Goal: Task Accomplishment & Management: Manage account settings

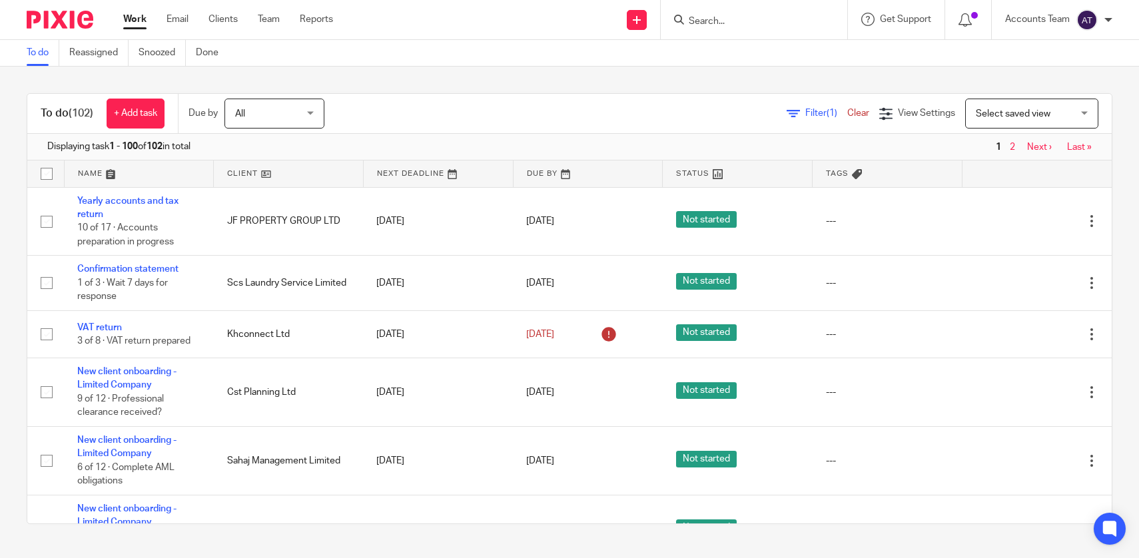
click at [742, 7] on div at bounding box center [754, 19] width 187 height 39
click at [709, 23] on input "Search" at bounding box center [747, 22] width 120 height 12
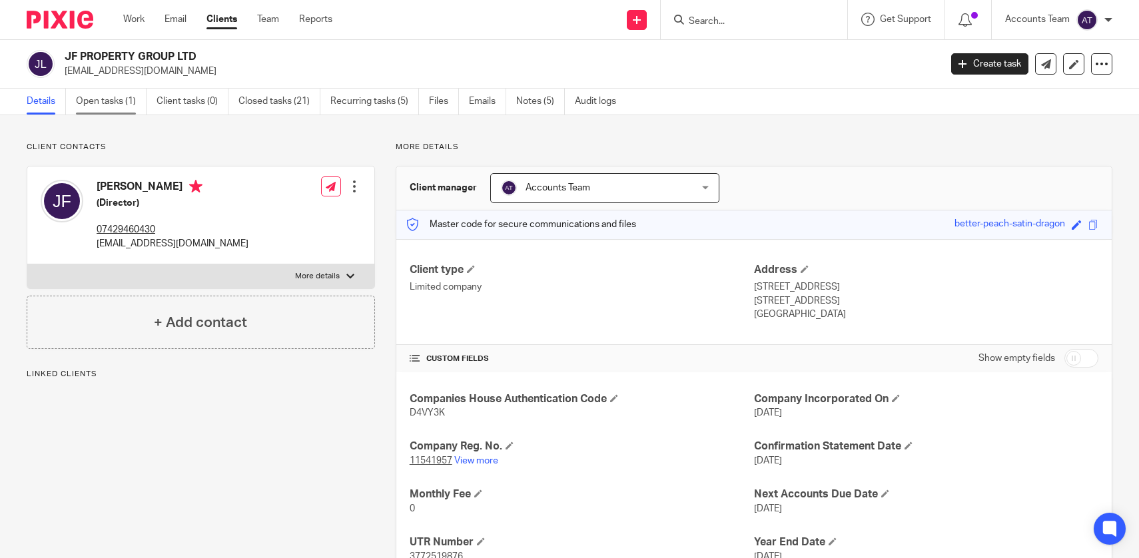
click at [131, 105] on link "Open tasks (1)" at bounding box center [111, 102] width 71 height 26
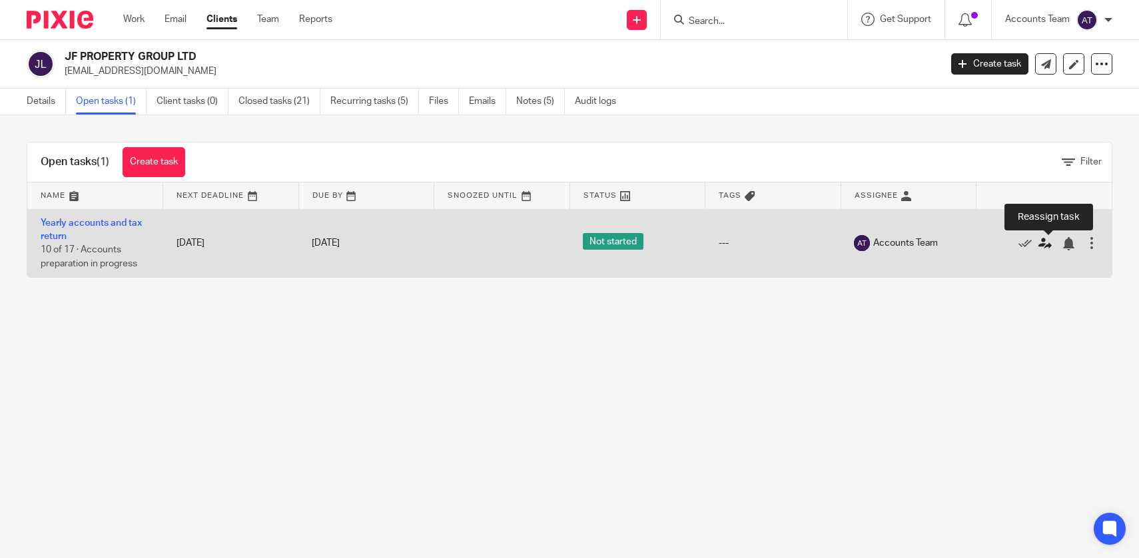
click at [1047, 247] on icon at bounding box center [1045, 243] width 13 height 13
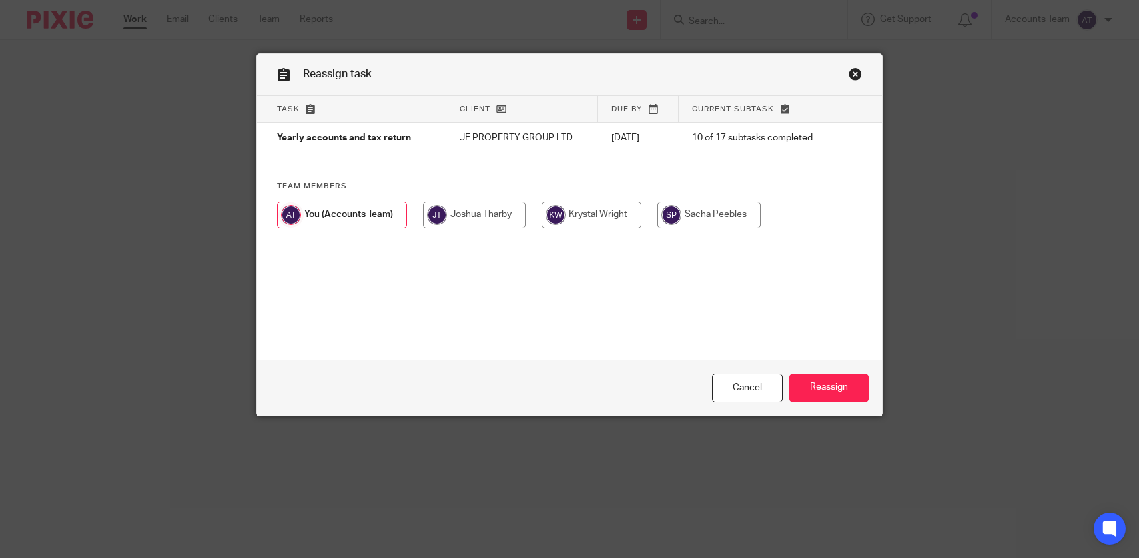
click at [628, 206] on input "radio" at bounding box center [592, 215] width 100 height 27
radio input "true"
click at [835, 408] on div "Cancel Reassign" at bounding box center [570, 388] width 626 height 56
click at [835, 392] on input "Reassign" at bounding box center [828, 388] width 79 height 29
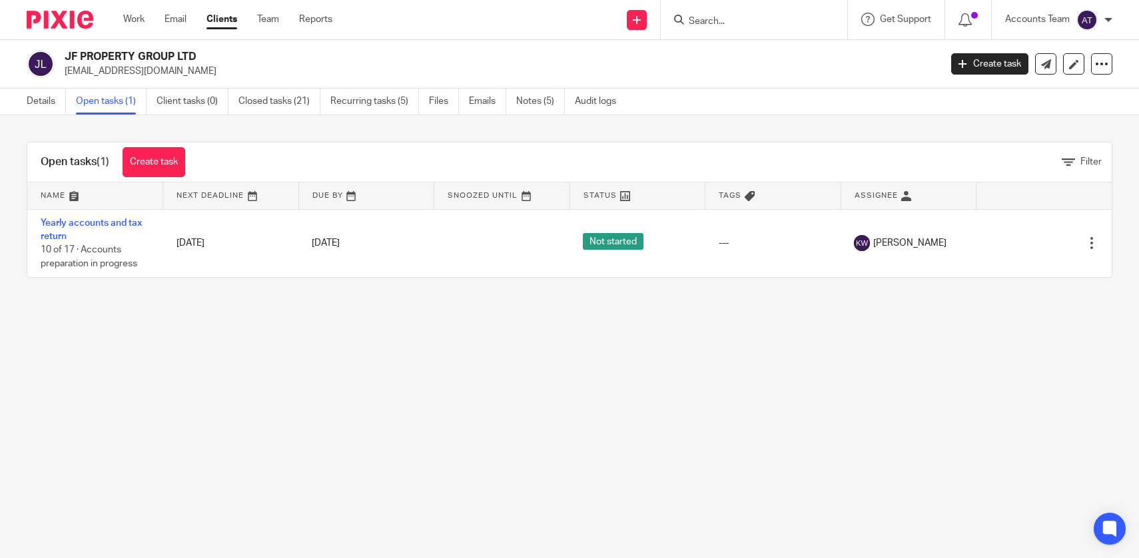
click at [296, 397] on main "JF PROPERTY GROUP LTD [EMAIL_ADDRESS][DOMAIN_NAME] Create task Update from Comp…" at bounding box center [569, 279] width 1139 height 558
click at [49, 107] on link "Details" at bounding box center [46, 102] width 39 height 26
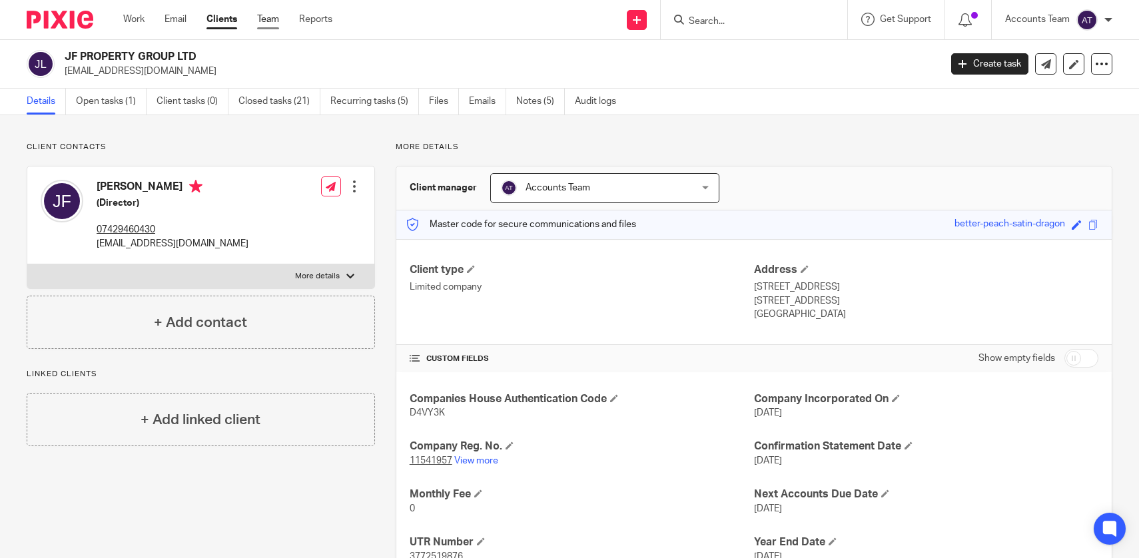
click at [274, 25] on link "Team" at bounding box center [268, 19] width 22 height 13
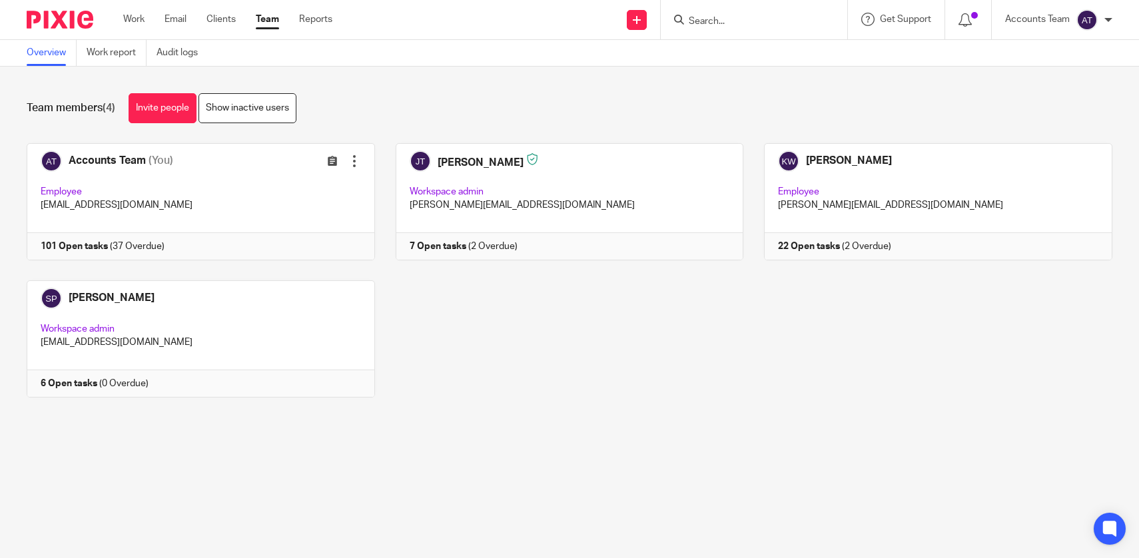
click at [430, 361] on div "Accounts Team (You) Edit user Transfer Employee [EMAIL_ADDRESS][DOMAIN_NAME] 10…" at bounding box center [559, 280] width 1107 height 274
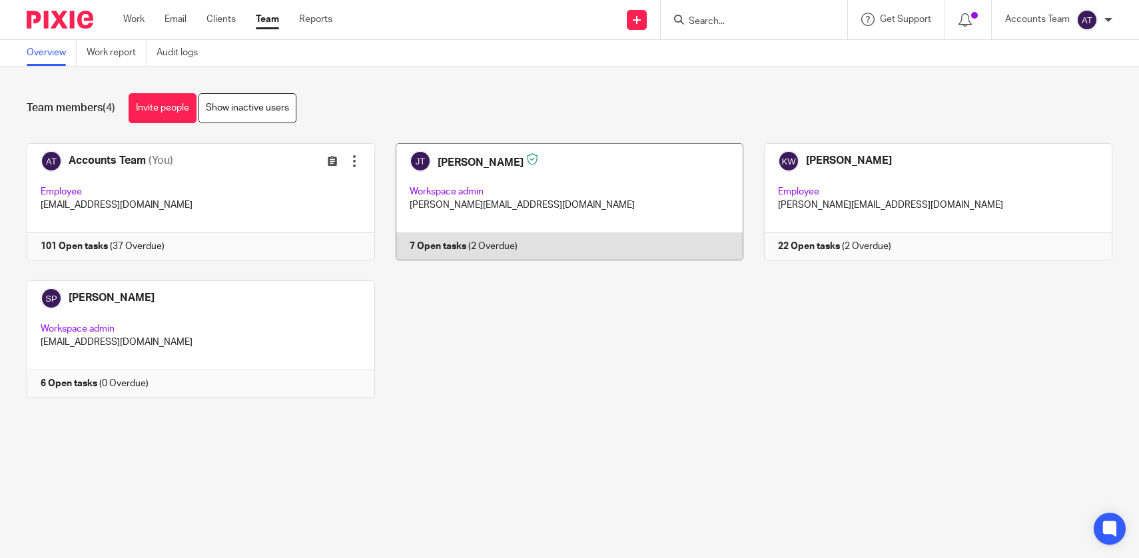
click at [467, 228] on link at bounding box center [559, 201] width 369 height 117
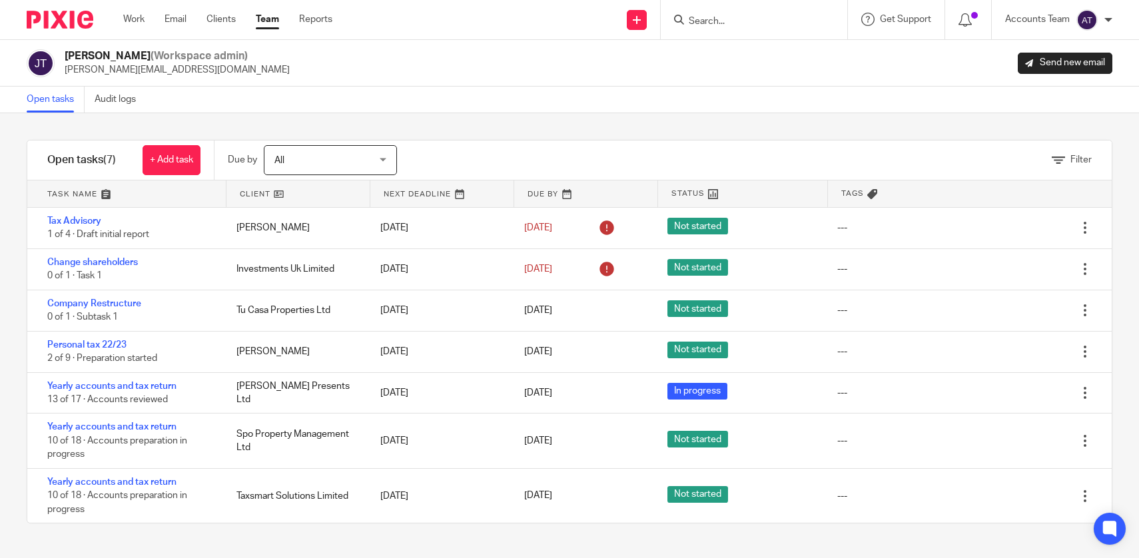
click at [451, 169] on div "Filter" at bounding box center [770, 160] width 681 height 39
click at [270, 21] on link "Team" at bounding box center [267, 19] width 23 height 13
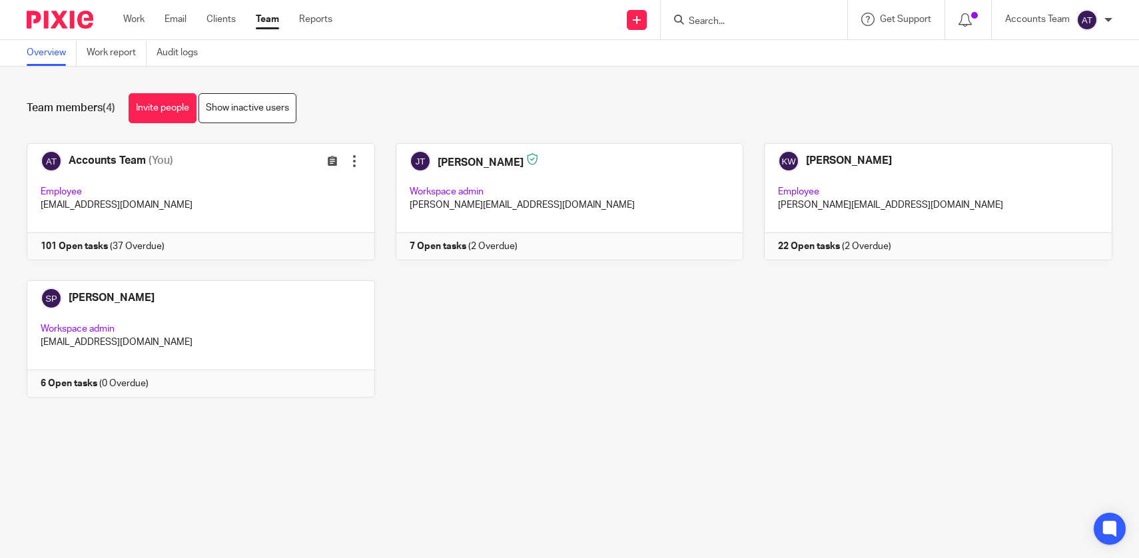
click at [501, 446] on main "Overview Work report Audit logs Team members (4) Invite people Show inactive us…" at bounding box center [569, 279] width 1139 height 558
click at [721, 21] on input "Search" at bounding box center [747, 22] width 120 height 12
type input "jf pro"
click at [781, 72] on link at bounding box center [797, 57] width 225 height 31
click at [779, 63] on link at bounding box center [797, 57] width 225 height 31
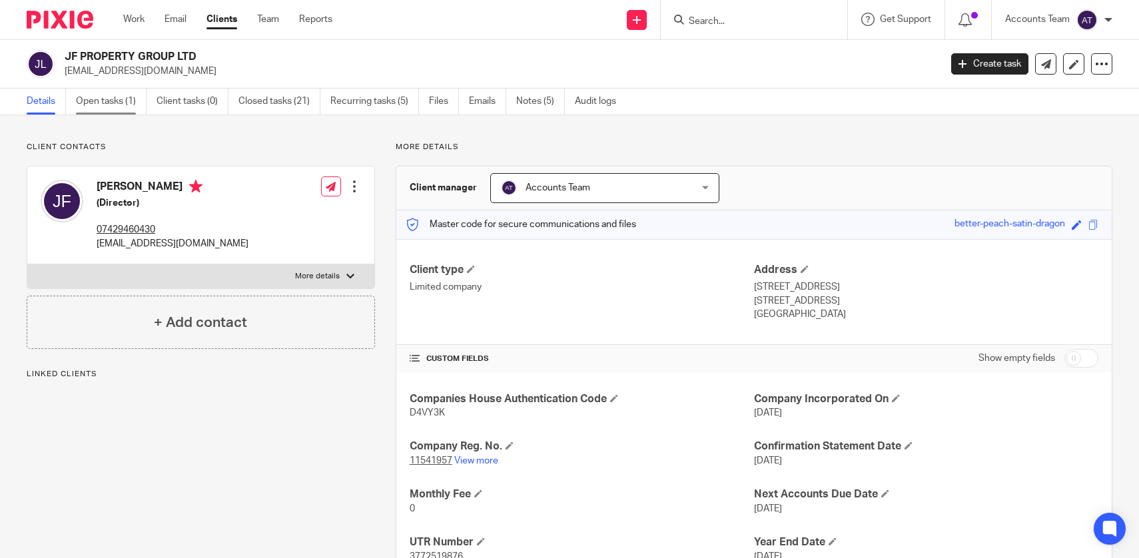
click at [121, 90] on link "Open tasks (1)" at bounding box center [111, 102] width 71 height 26
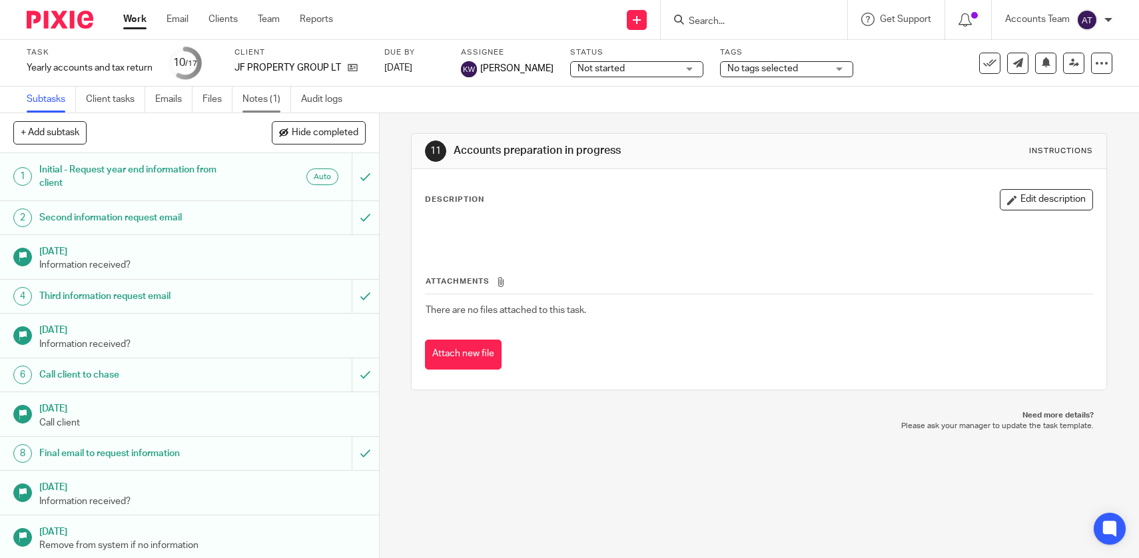
click at [265, 97] on link "Notes (1)" at bounding box center [266, 100] width 49 height 26
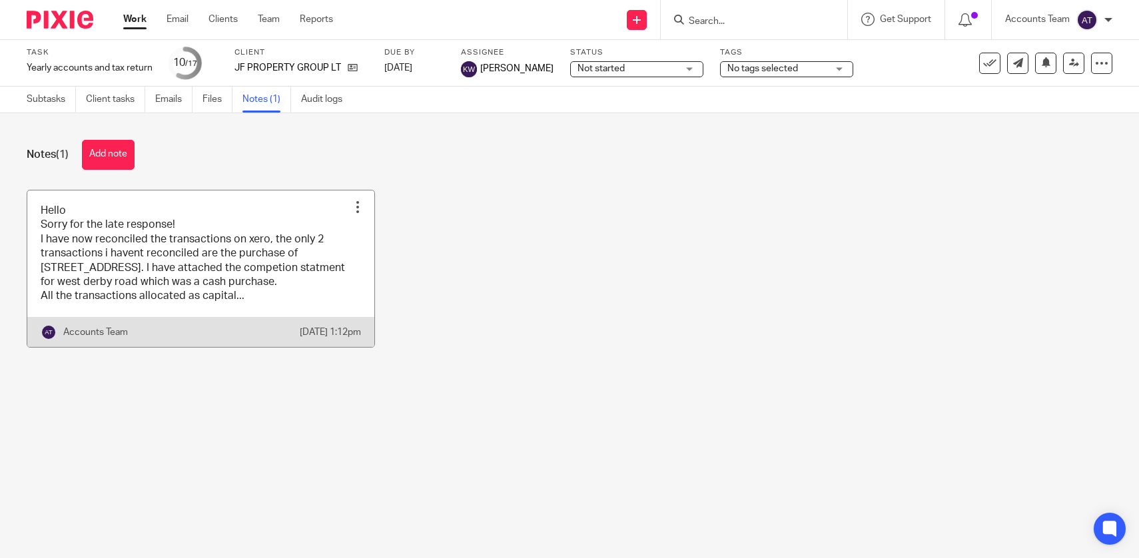
click at [227, 254] on link at bounding box center [200, 269] width 347 height 157
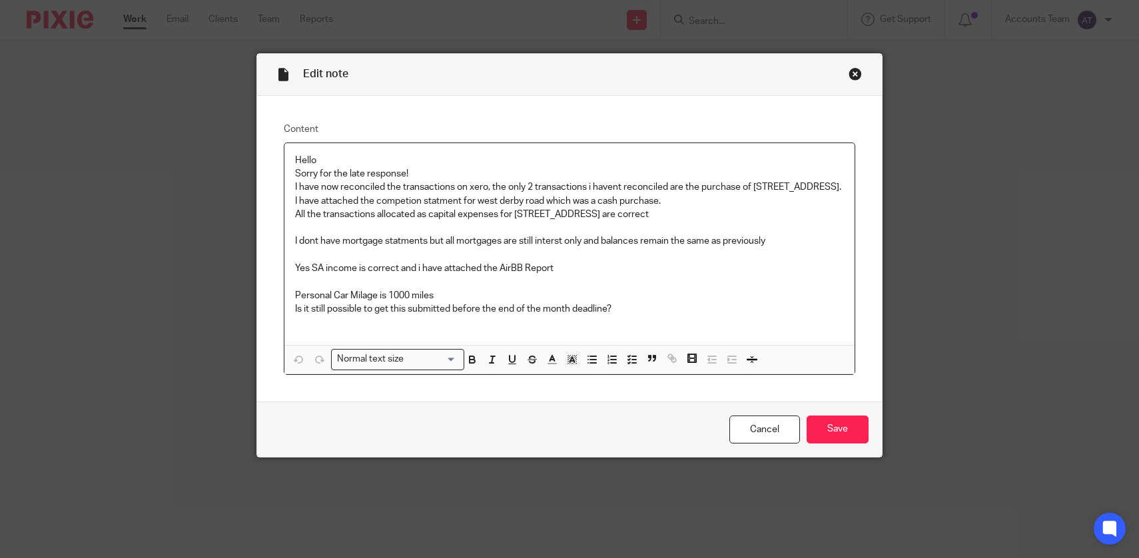
click at [412, 264] on p "Yes SA income is correct and i have attached the AirBB Report" at bounding box center [570, 268] width 550 height 13
click at [593, 260] on p at bounding box center [570, 254] width 550 height 13
click at [601, 272] on p "Yes SA income is correct and i have attached the AirBB Report" at bounding box center [570, 268] width 550 height 13
click at [857, 72] on div "Close this dialog window" at bounding box center [855, 73] width 13 height 13
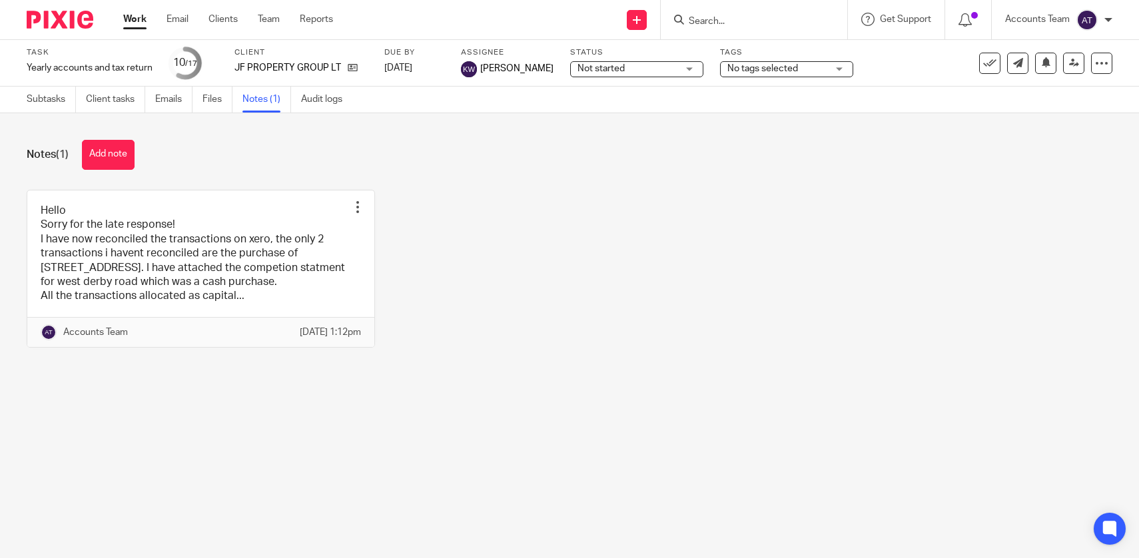
click at [145, 13] on link "Work" at bounding box center [134, 19] width 23 height 13
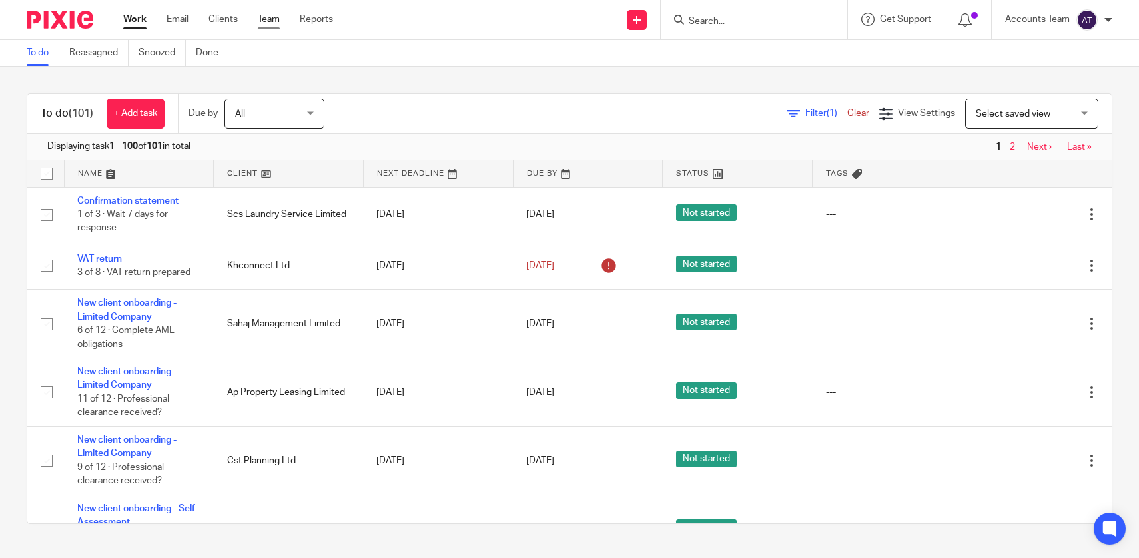
click at [272, 16] on link "Team" at bounding box center [269, 19] width 22 height 13
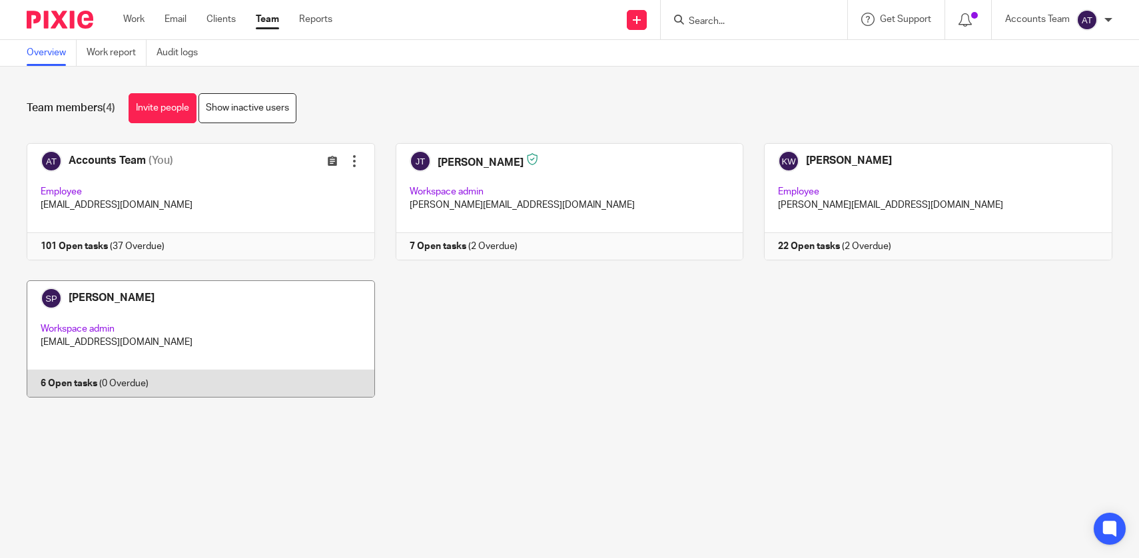
click at [243, 362] on link at bounding box center [190, 338] width 369 height 117
